Goal: Information Seeking & Learning: Learn about a topic

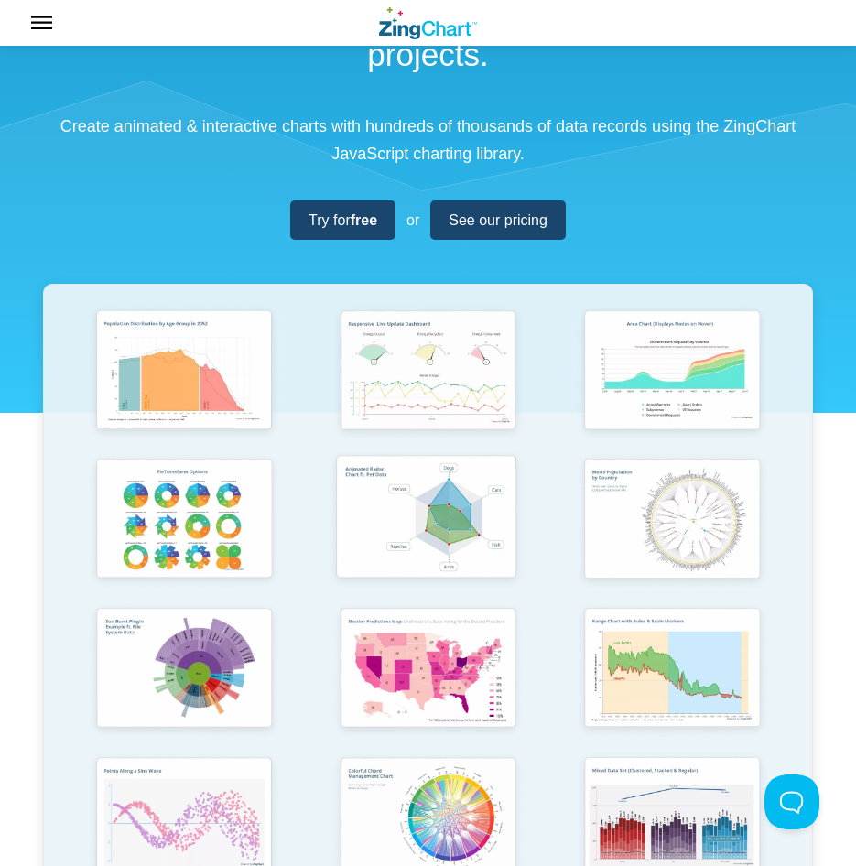
scroll to position [183, 0]
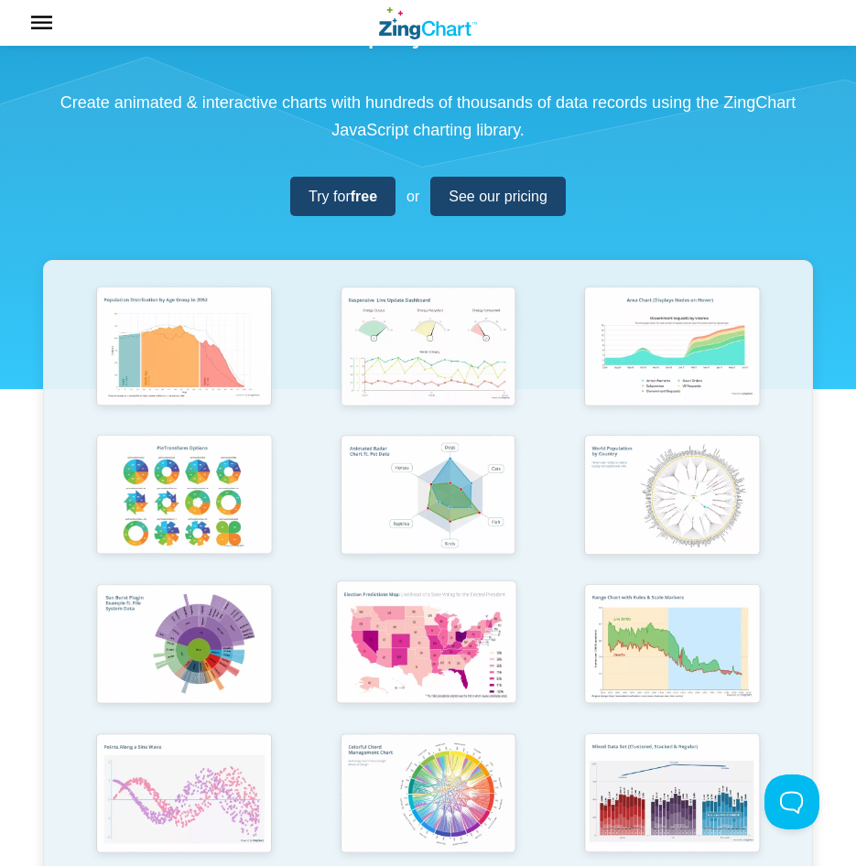
click at [460, 611] on img "App Content" at bounding box center [426, 645] width 201 height 144
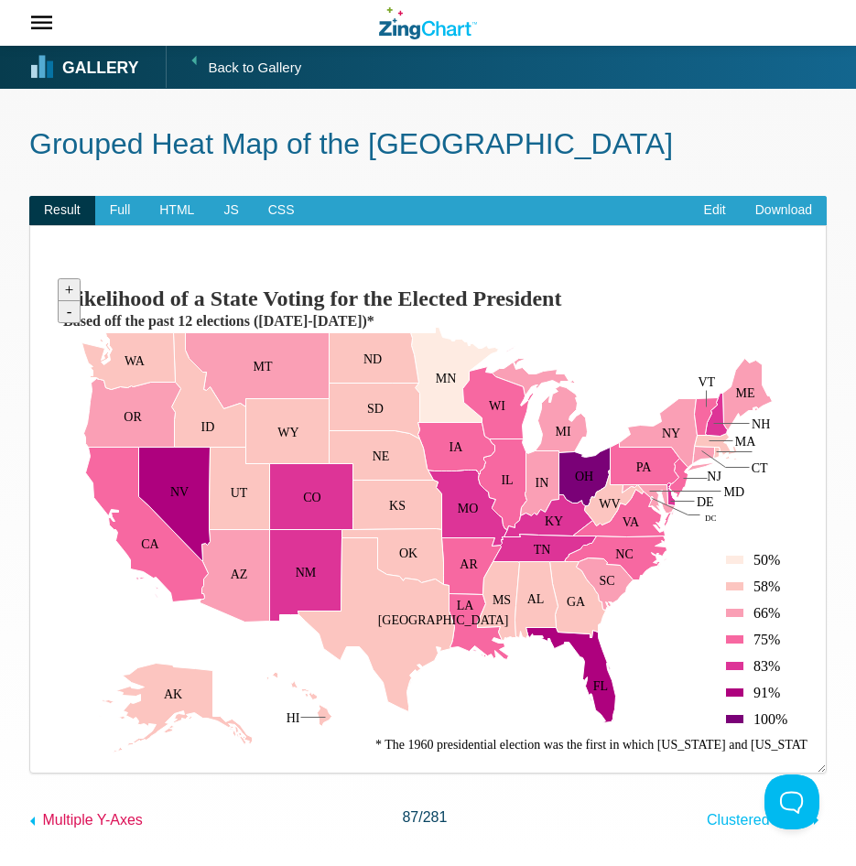
click at [34, 827] on icon "App Content" at bounding box center [33, 821] width 22 height 22
